Goal: Transaction & Acquisition: Purchase product/service

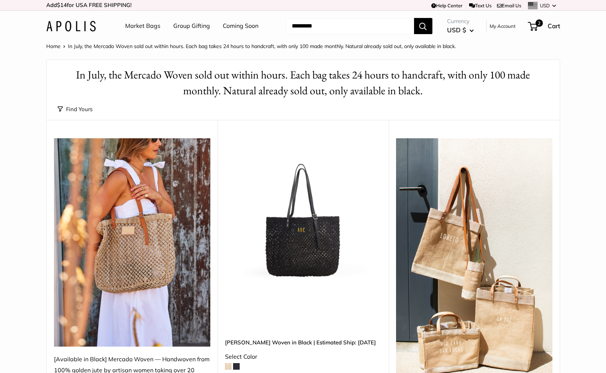
click at [143, 26] on link "Market Bags" at bounding box center [142, 26] width 35 height 11
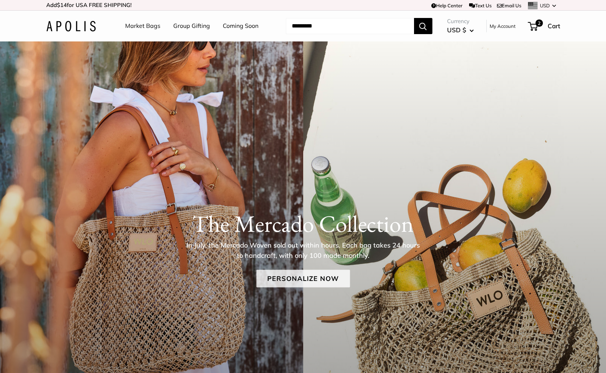
click at [317, 281] on link "Personalize Now" at bounding box center [303, 279] width 94 height 18
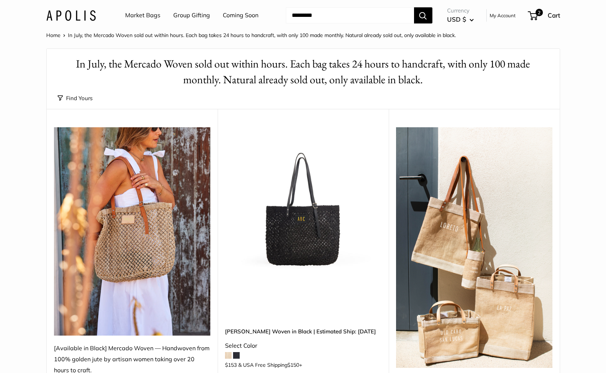
scroll to position [15, 0]
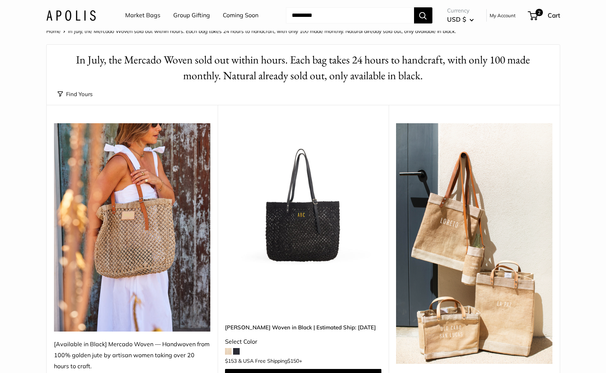
click at [0, 0] on img at bounding box center [0, 0] width 0 height 0
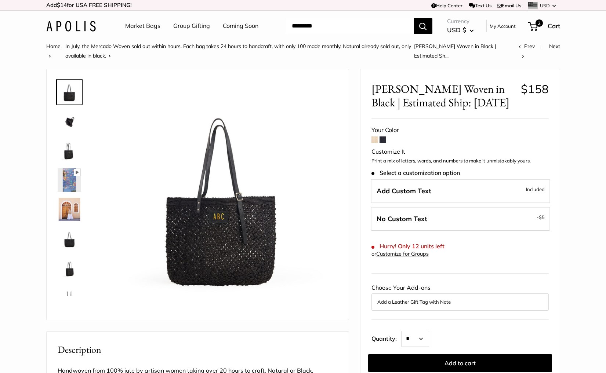
click at [372, 141] on span at bounding box center [374, 139] width 7 height 7
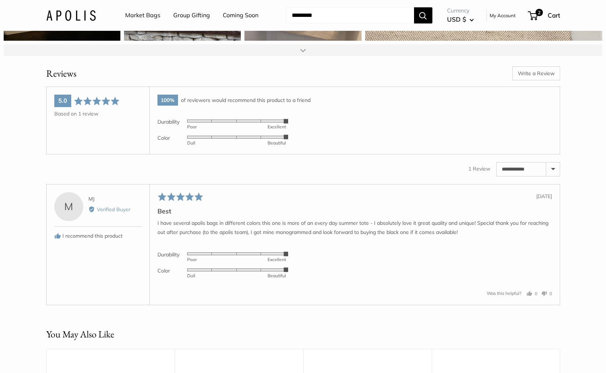
scroll to position [1143, 0]
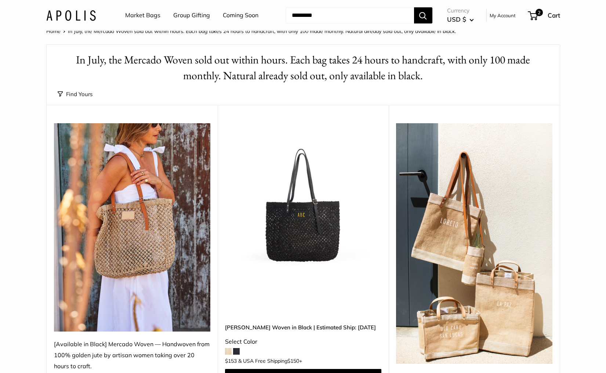
click at [0, 0] on img at bounding box center [0, 0] width 0 height 0
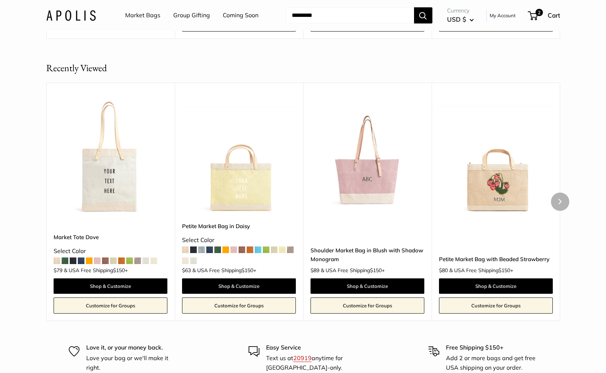
scroll to position [1381, 0]
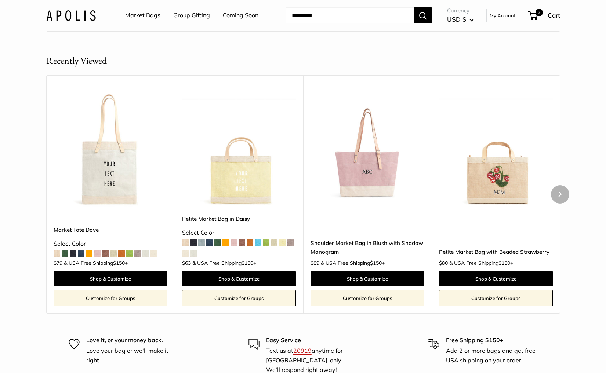
click at [0, 0] on img at bounding box center [0, 0] width 0 height 0
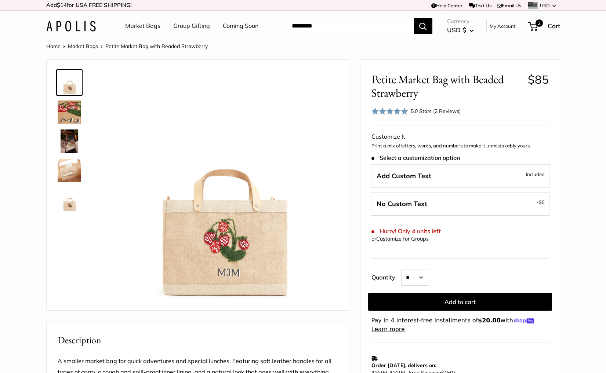
click at [434, 110] on div "5.0 Stars (2 Reviews)" at bounding box center [436, 111] width 50 height 8
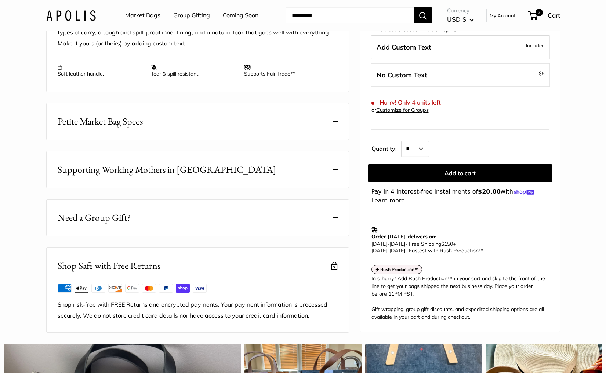
scroll to position [76, 0]
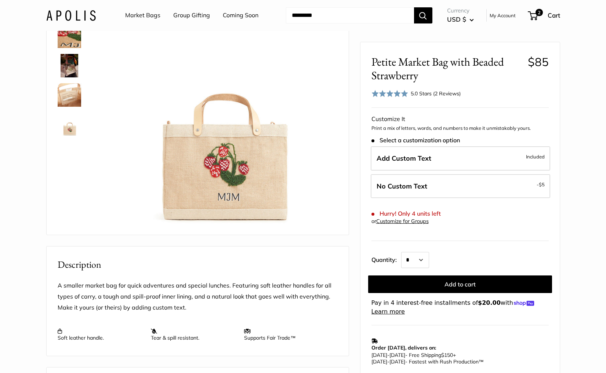
click at [231, 14] on link "Coming Soon" at bounding box center [241, 15] width 36 height 11
click at [88, 16] on img at bounding box center [71, 15] width 50 height 11
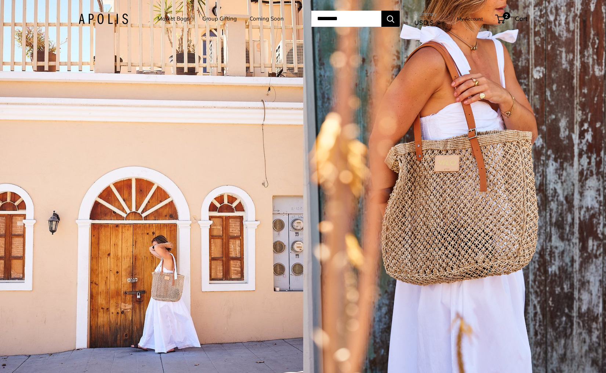
click at [254, 301] on div "1 / 5" at bounding box center [151, 186] width 303 height 373
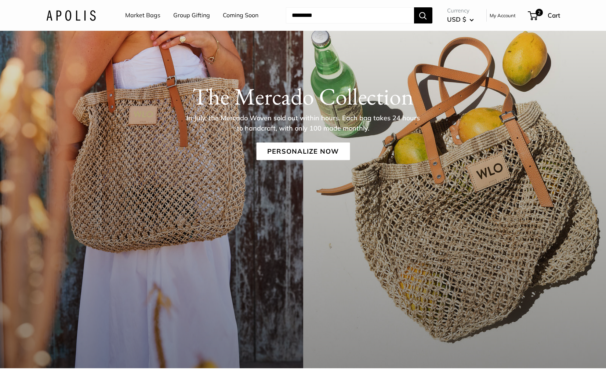
scroll to position [128, 0]
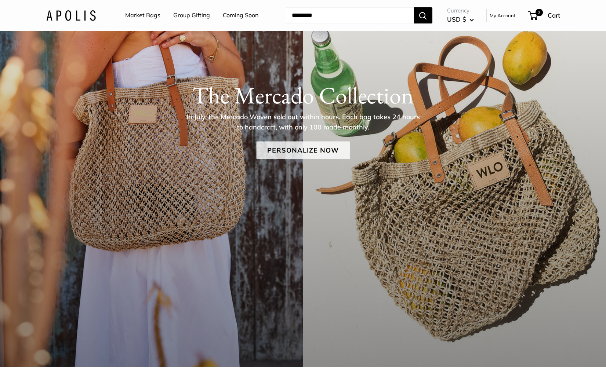
click at [280, 149] on link "Personalize Now" at bounding box center [303, 150] width 94 height 18
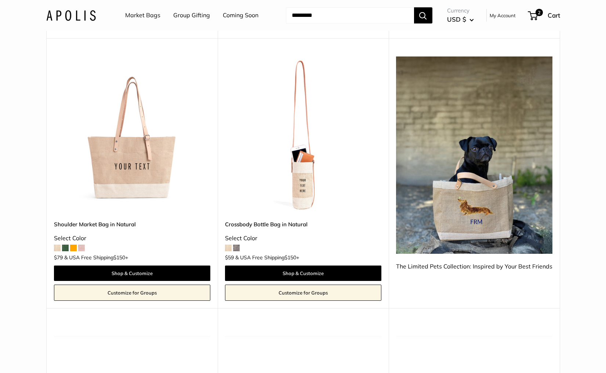
scroll to position [664, 0]
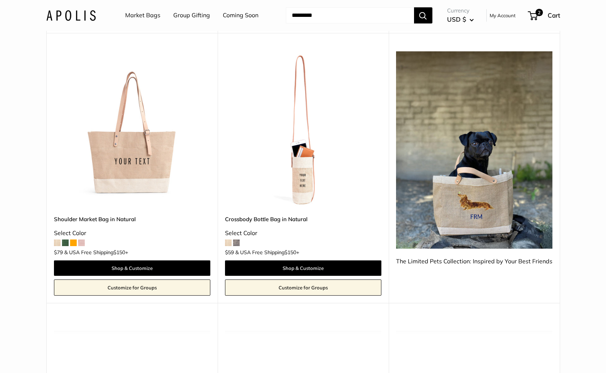
click at [0, 0] on img at bounding box center [0, 0] width 0 height 0
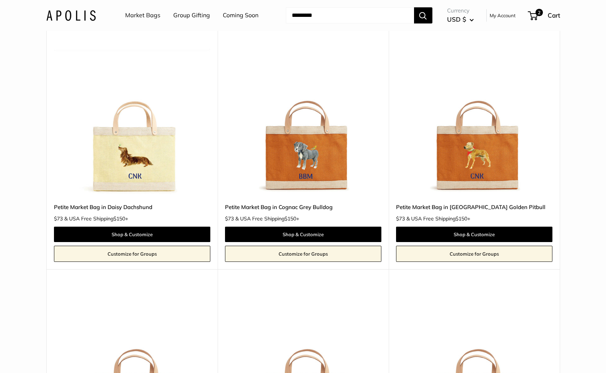
scroll to position [1690, 0]
click at [89, 14] on img at bounding box center [71, 15] width 50 height 11
